Goal: Obtain resource: Obtain resource

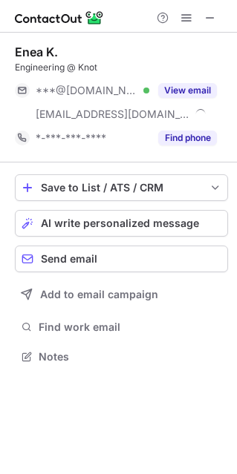
scroll to position [346, 237]
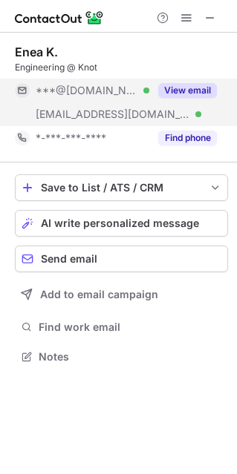
click at [179, 90] on button "View email" at bounding box center [187, 90] width 59 height 15
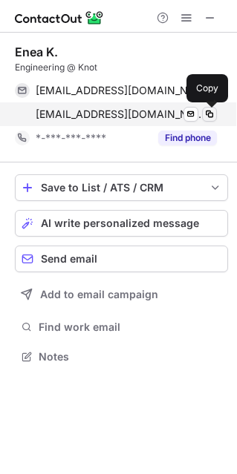
click at [205, 114] on span at bounding box center [209, 114] width 12 height 12
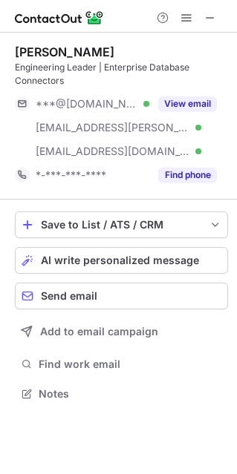
scroll to position [383, 237]
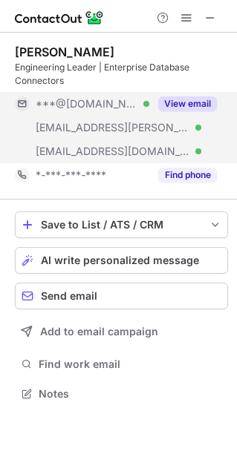
click at [177, 108] on button "View email" at bounding box center [187, 103] width 59 height 15
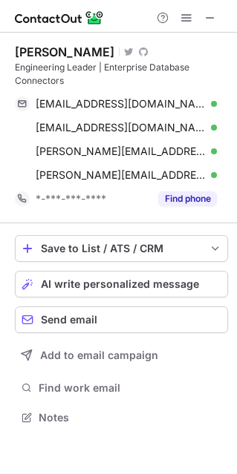
scroll to position [406, 237]
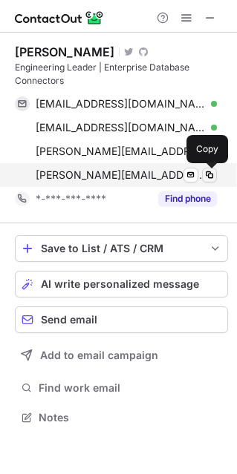
click at [207, 175] on span at bounding box center [209, 175] width 12 height 12
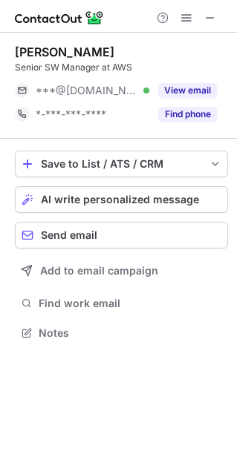
scroll to position [322, 237]
click at [219, 14] on div at bounding box center [186, 18] width 71 height 18
click at [215, 16] on span at bounding box center [210, 18] width 12 height 12
